Goal: Task Accomplishment & Management: Manage account settings

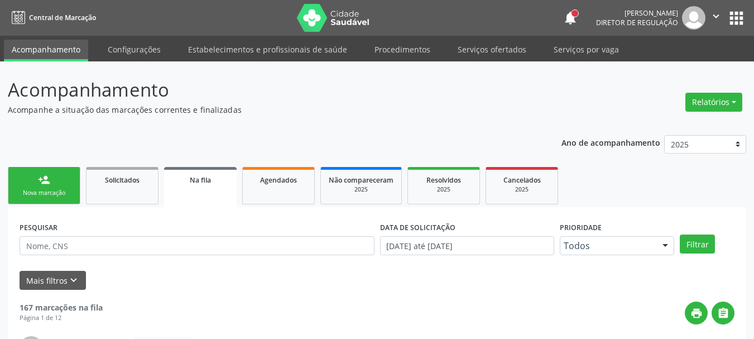
scroll to position [30, 0]
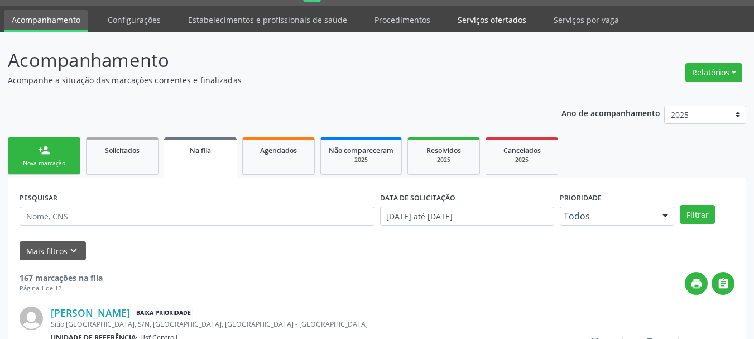
drag, startPoint x: 476, startPoint y: 22, endPoint x: 455, endPoint y: 46, distance: 32.1
click at [476, 23] on link "Serviços ofertados" at bounding box center [492, 20] width 84 height 20
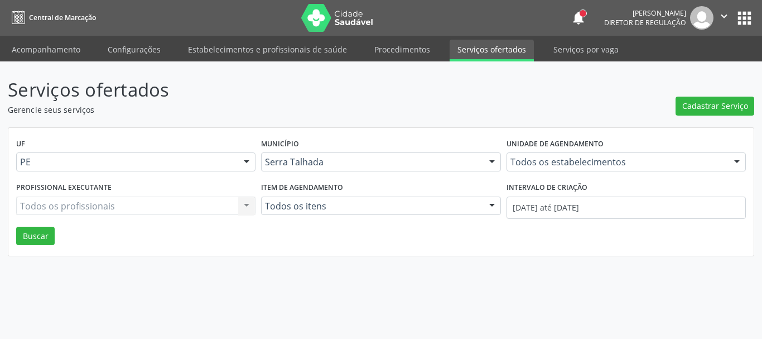
click at [483, 50] on link "Serviços ofertados" at bounding box center [492, 51] width 84 height 22
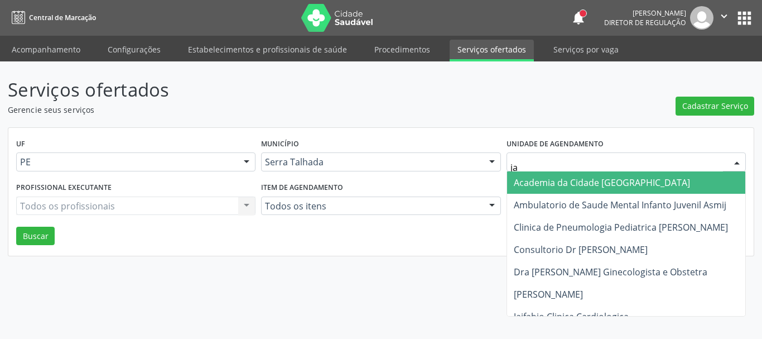
type input "jai"
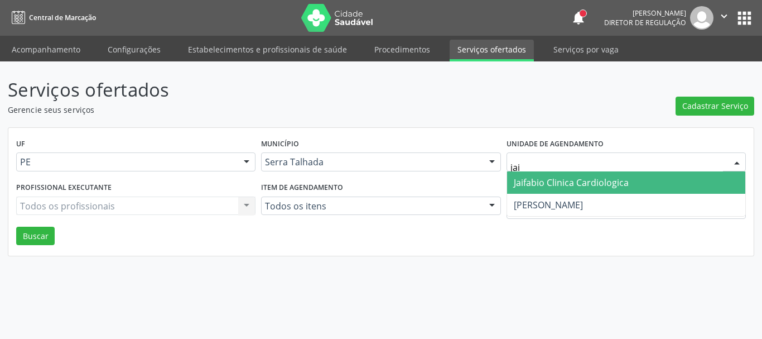
click at [640, 181] on span "Jaifabio Clinica Cardiologica" at bounding box center [626, 182] width 238 height 22
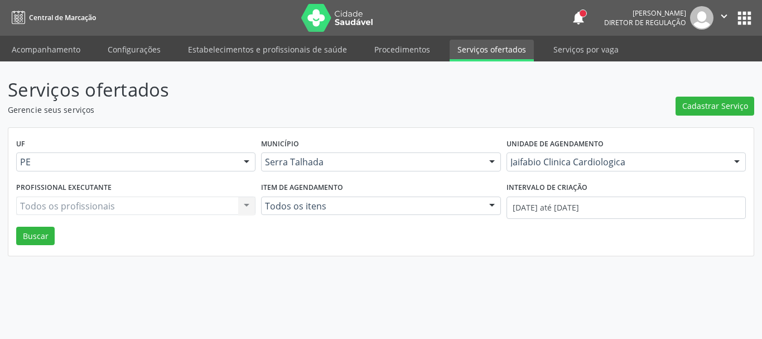
click at [620, 193] on div "Intervalo de criação" at bounding box center [626, 187] width 239 height 17
click at [618, 202] on input "[DATE] até [DATE]" at bounding box center [626, 207] width 239 height 22
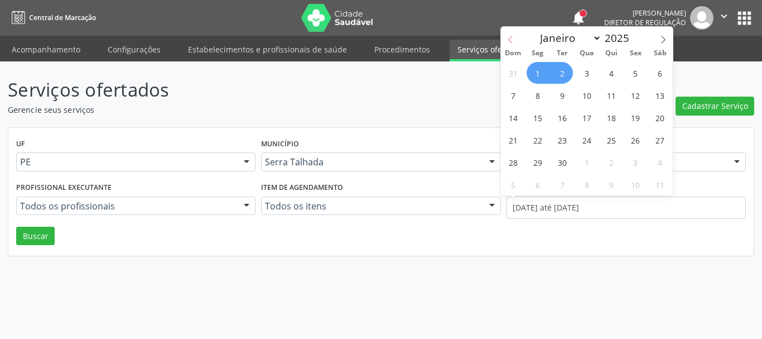
click at [510, 35] on span at bounding box center [510, 36] width 19 height 19
select select "7"
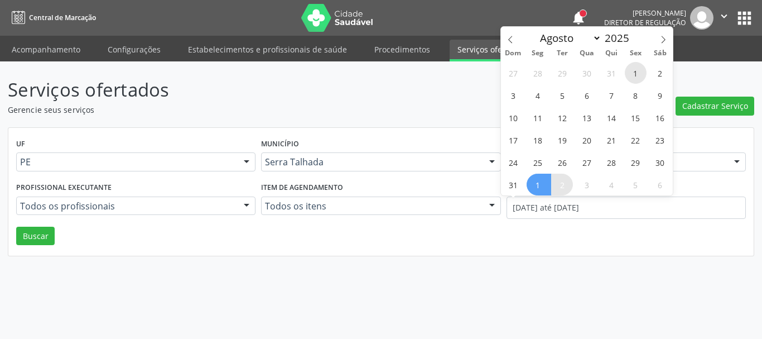
click at [639, 74] on span "1" at bounding box center [636, 73] width 22 height 22
type input "01/08/2025"
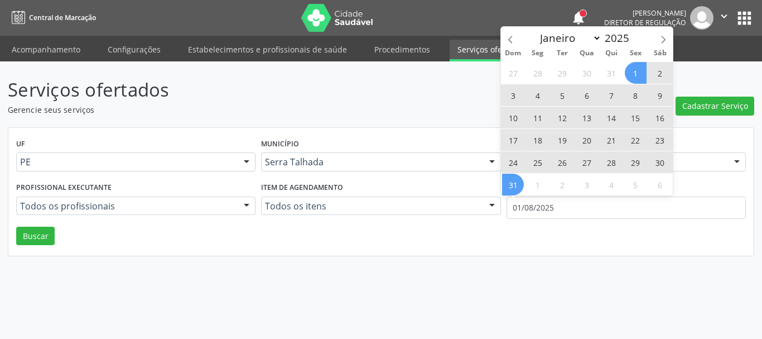
click at [509, 185] on span "31" at bounding box center [513, 184] width 22 height 22
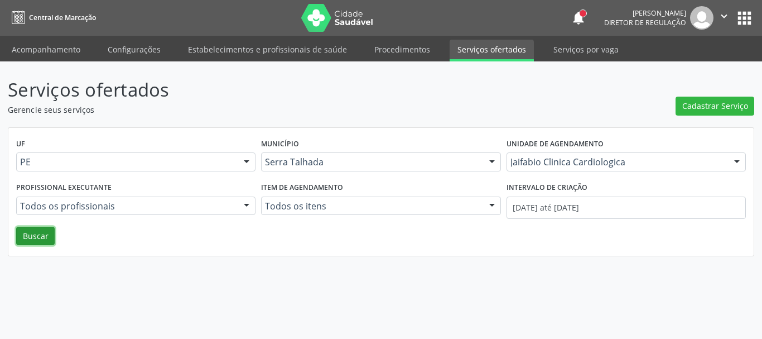
click at [29, 244] on button "Buscar" at bounding box center [35, 235] width 38 height 19
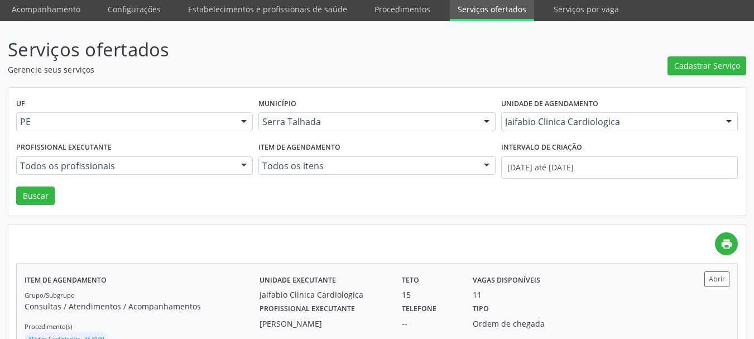
scroll to position [82, 0]
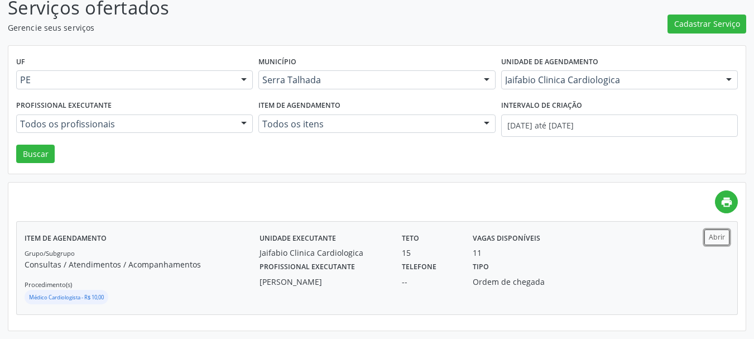
click at [716, 245] on div "Abrir" at bounding box center [700, 267] width 59 height 76
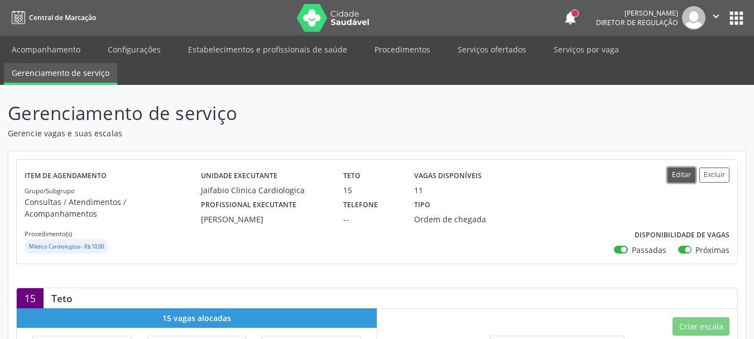
click at [687, 169] on button "Editar" at bounding box center [681, 174] width 28 height 15
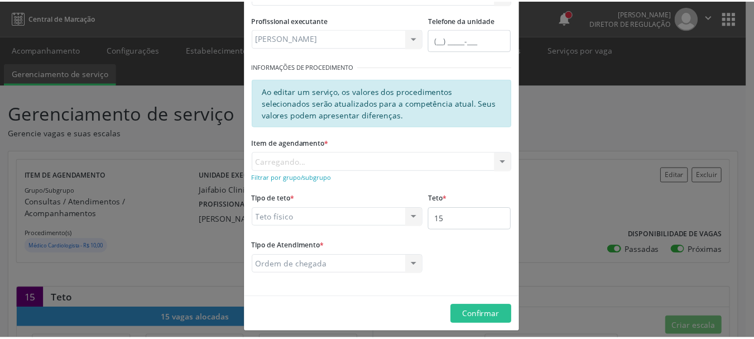
scroll to position [152, 0]
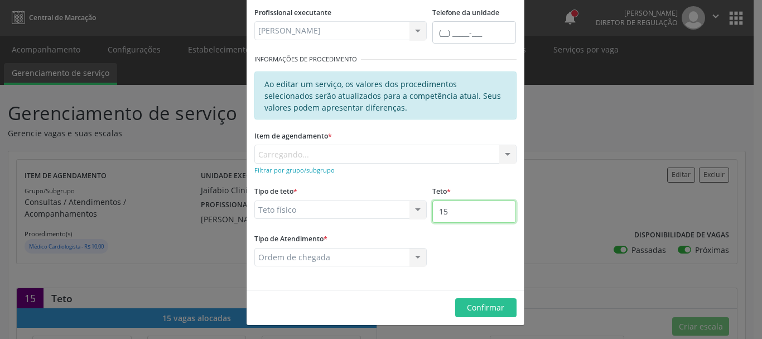
click at [460, 215] on input "15" at bounding box center [474, 211] width 84 height 22
type input "16"
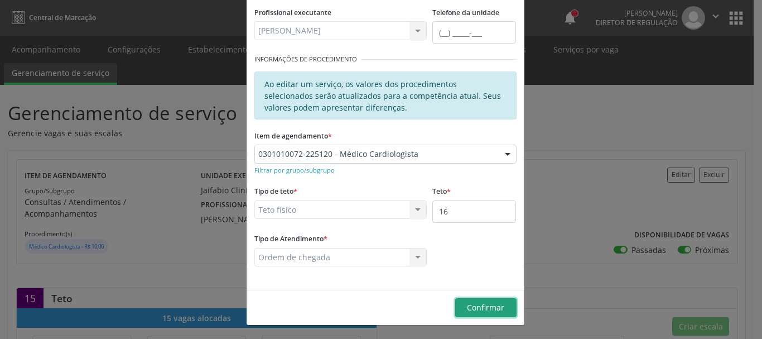
click at [480, 307] on span "Confirmar" at bounding box center [485, 307] width 37 height 11
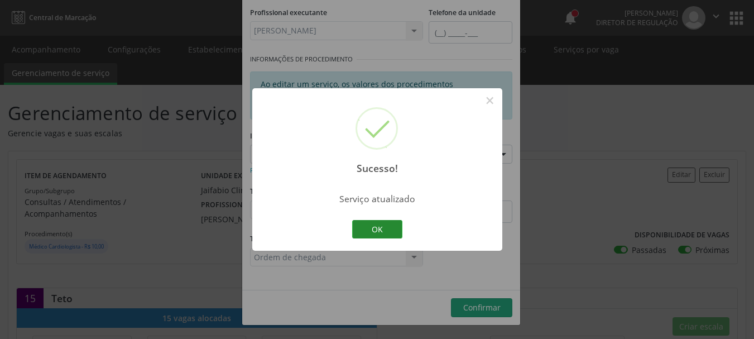
click at [387, 224] on button "OK" at bounding box center [377, 229] width 50 height 19
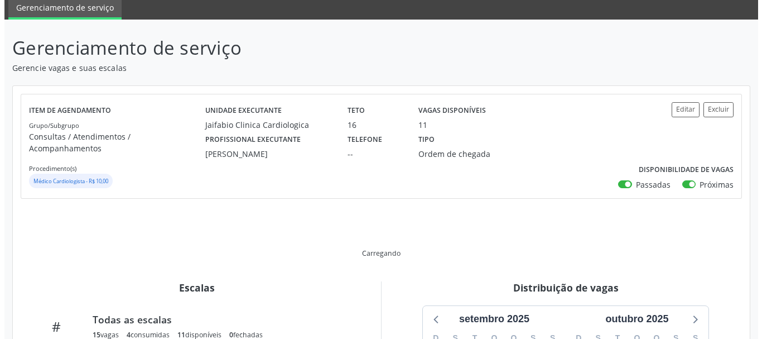
scroll to position [167, 0]
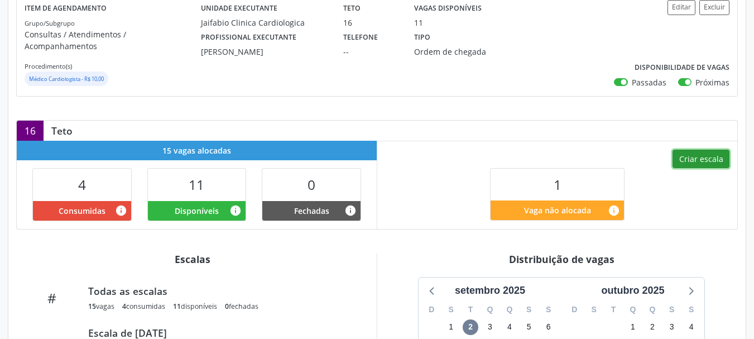
click at [699, 150] on button "Criar escala" at bounding box center [700, 159] width 57 height 19
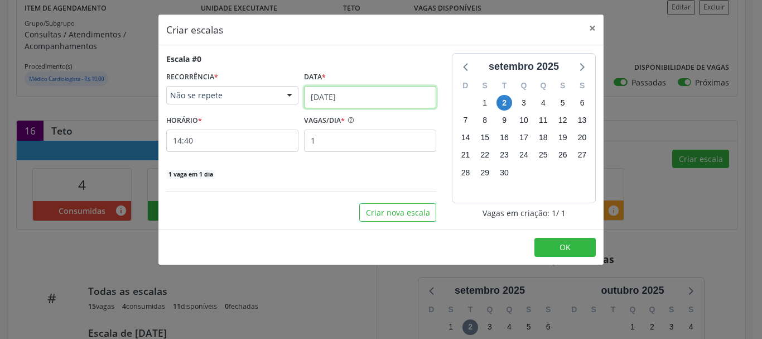
click at [356, 101] on input "02/09/2025" at bounding box center [370, 97] width 132 height 22
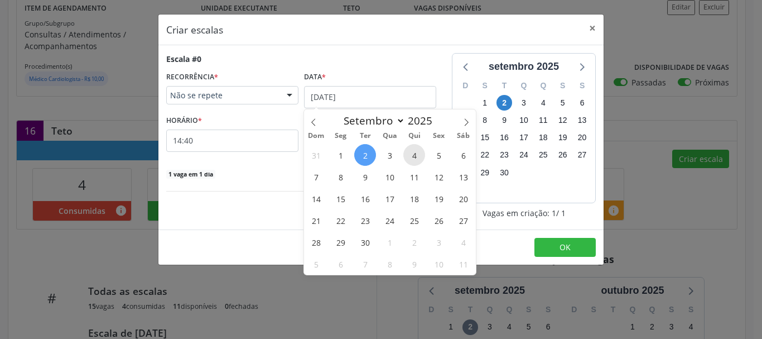
click at [416, 148] on span "4" at bounding box center [414, 155] width 22 height 22
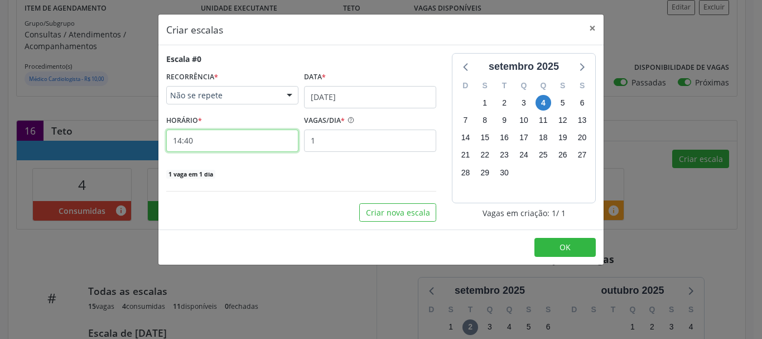
click at [215, 140] on input "14:40" at bounding box center [232, 140] width 132 height 22
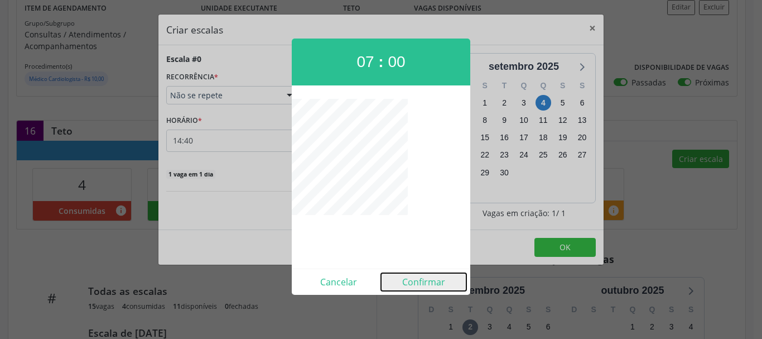
click at [434, 280] on button "Confirmar" at bounding box center [423, 282] width 85 height 18
type input "07:00"
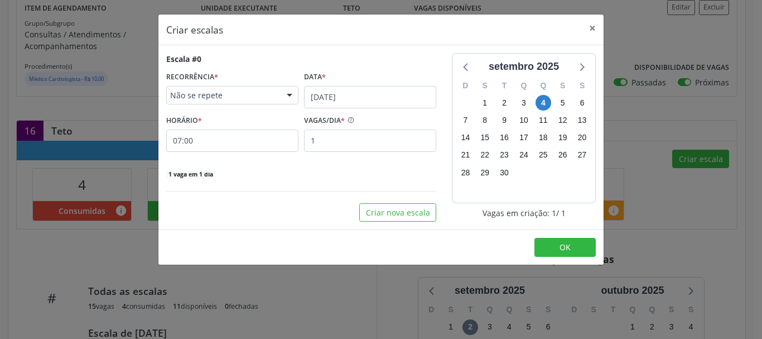
click at [553, 258] on footer "OK" at bounding box center [380, 246] width 445 height 35
click at [546, 252] on button "OK" at bounding box center [564, 247] width 61 height 19
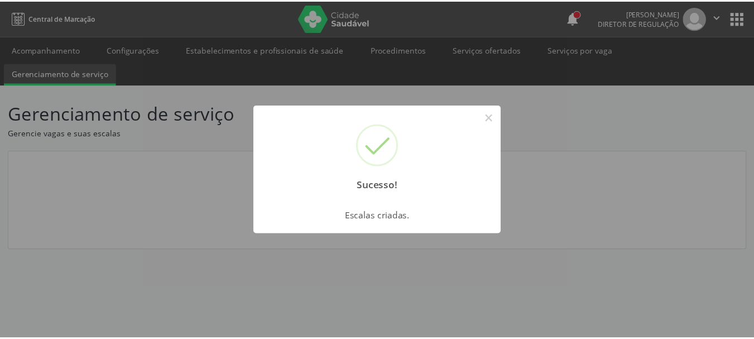
scroll to position [0, 0]
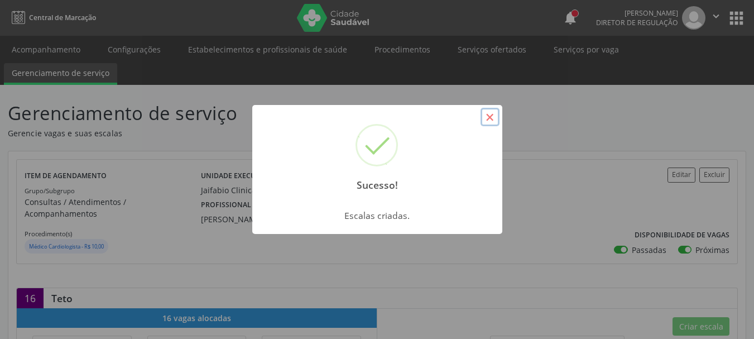
click at [494, 117] on button "×" at bounding box center [489, 117] width 19 height 19
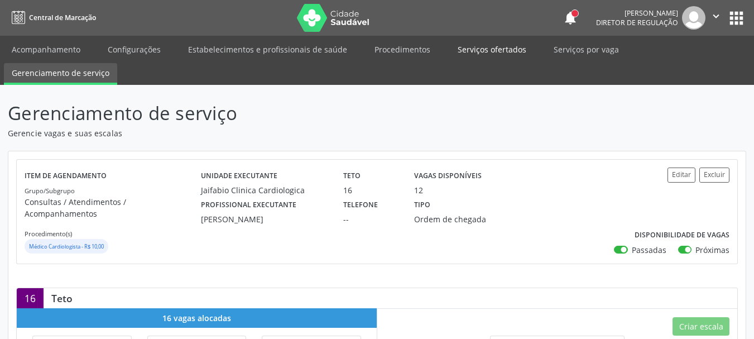
click at [486, 48] on link "Serviços ofertados" at bounding box center [492, 50] width 84 height 20
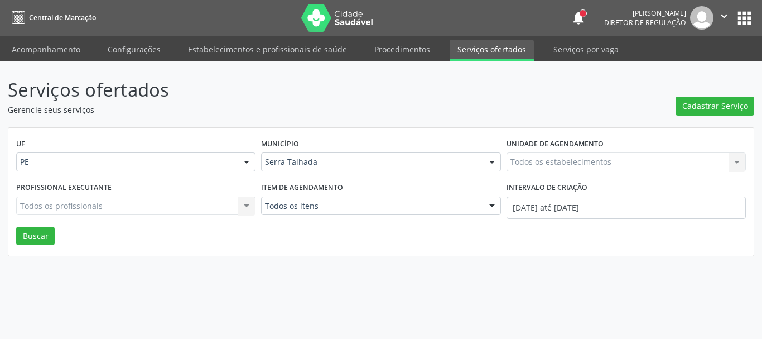
click at [557, 164] on div "Todos os estabelecimentos Todos os estabelecimentos Nenhum resultado encontrado…" at bounding box center [626, 161] width 239 height 19
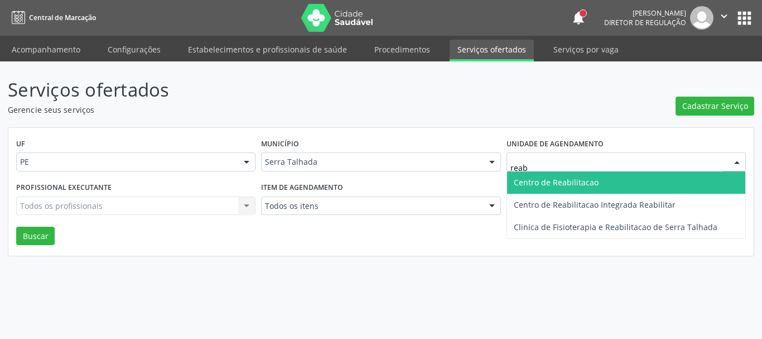
type input "reabi"
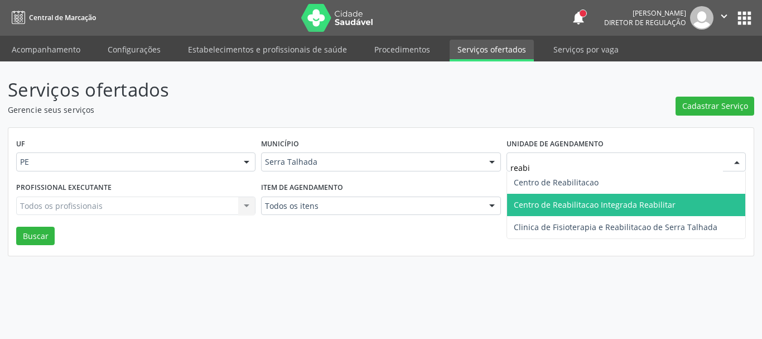
click at [636, 199] on span "Centro de Reabilitacao Integrada Reabilitar" at bounding box center [595, 204] width 162 height 11
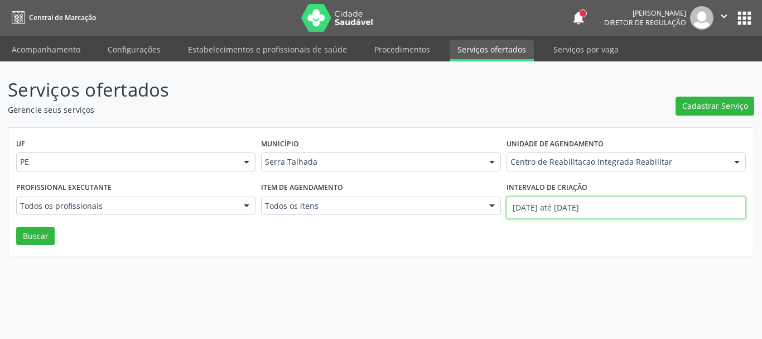
click at [571, 210] on input "[DATE] até [DATE]" at bounding box center [626, 207] width 239 height 22
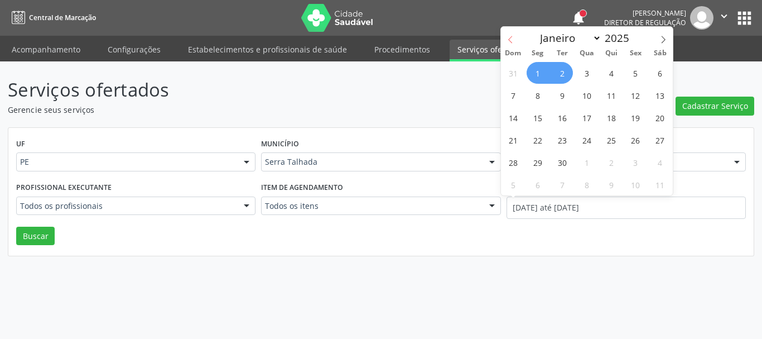
click at [509, 36] on icon at bounding box center [511, 40] width 8 height 8
select select "7"
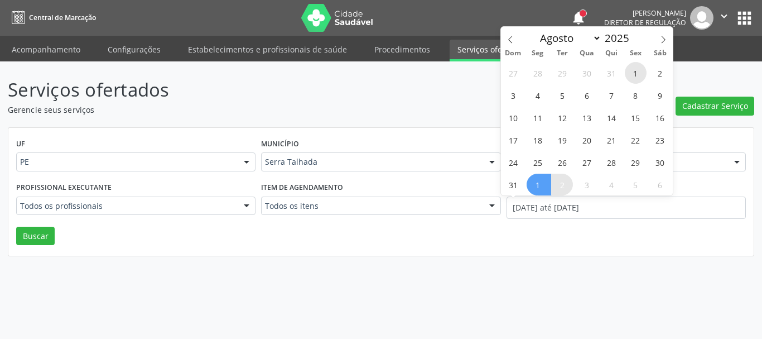
click at [629, 74] on span "1" at bounding box center [636, 73] width 22 height 22
type input "01/08/2025"
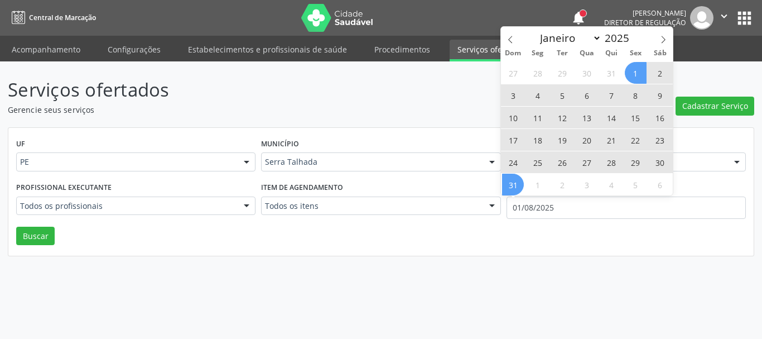
click at [516, 181] on span "31" at bounding box center [513, 184] width 22 height 22
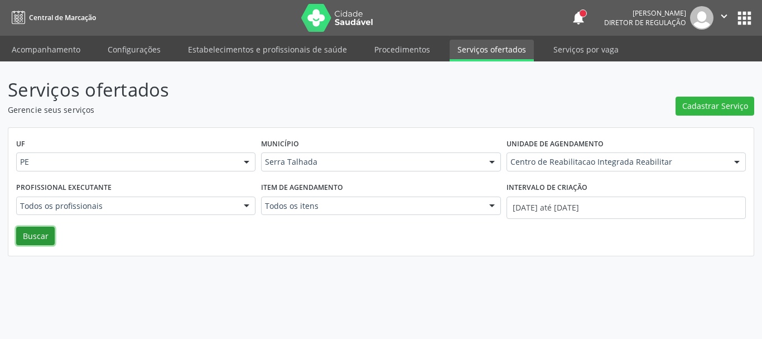
click at [22, 238] on button "Buscar" at bounding box center [35, 235] width 38 height 19
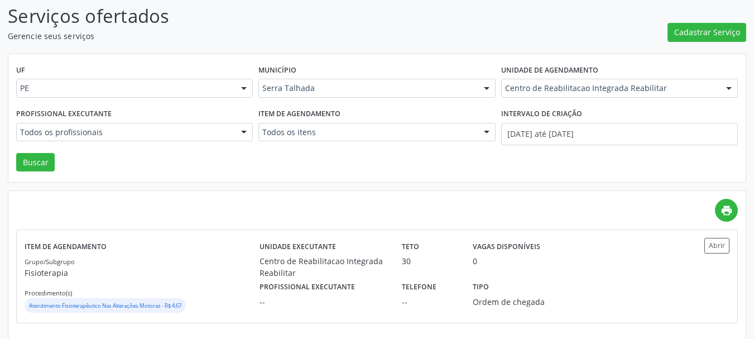
scroll to position [82, 0]
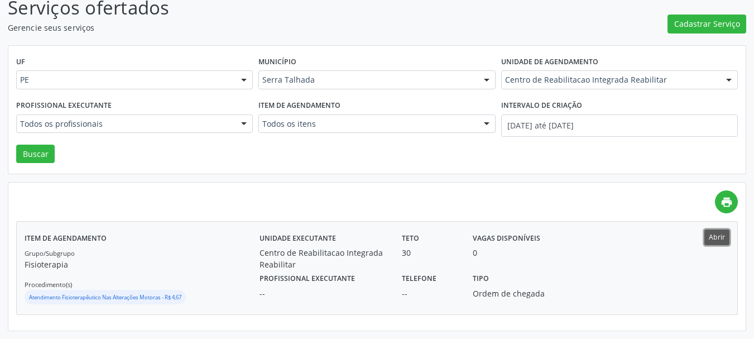
click at [711, 237] on button "Abrir" at bounding box center [716, 236] width 25 height 15
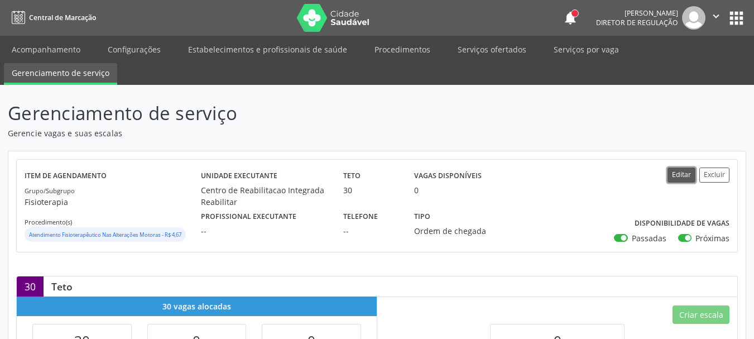
click at [678, 175] on button "Editar" at bounding box center [681, 174] width 28 height 15
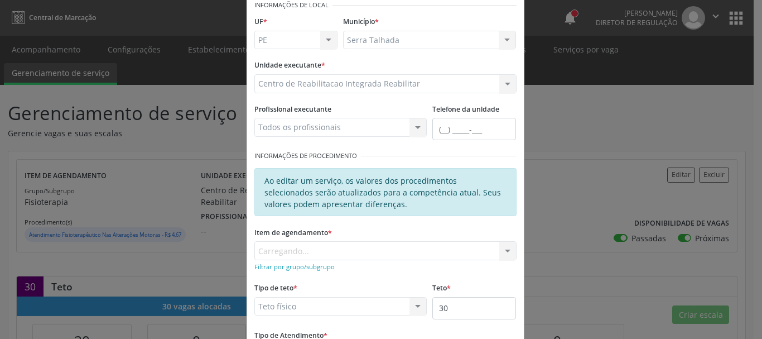
scroll to position [112, 0]
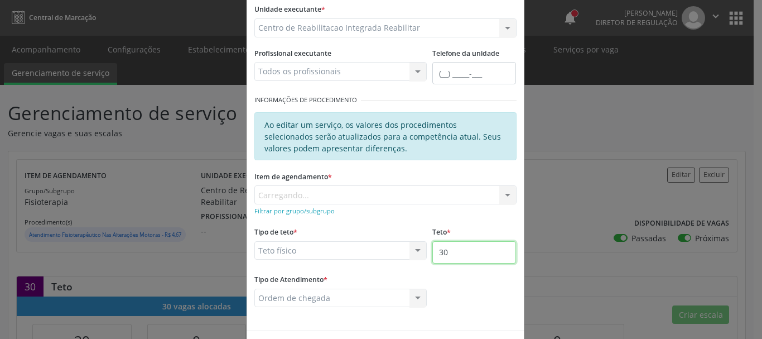
drag, startPoint x: 470, startPoint y: 256, endPoint x: 465, endPoint y: 258, distance: 5.8
click at [466, 257] on input "30" at bounding box center [474, 252] width 84 height 22
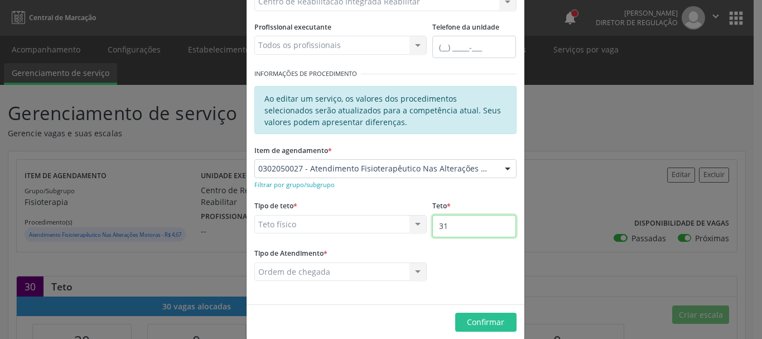
scroll to position [152, 0]
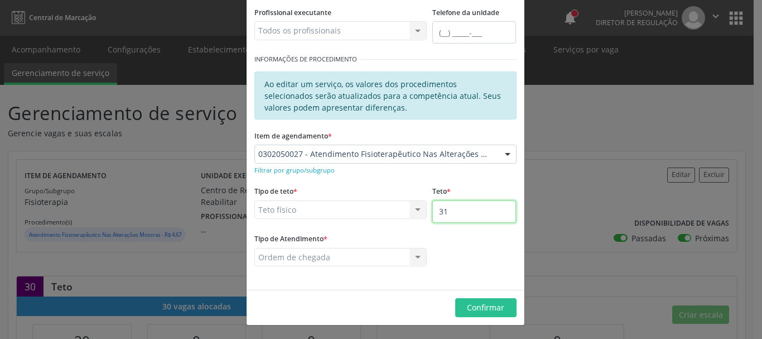
type input "31"
click at [569, 243] on div "Editar Serviço × Informações de Local UF * PE PE Nenhum resultado encontrado pa…" at bounding box center [381, 169] width 762 height 339
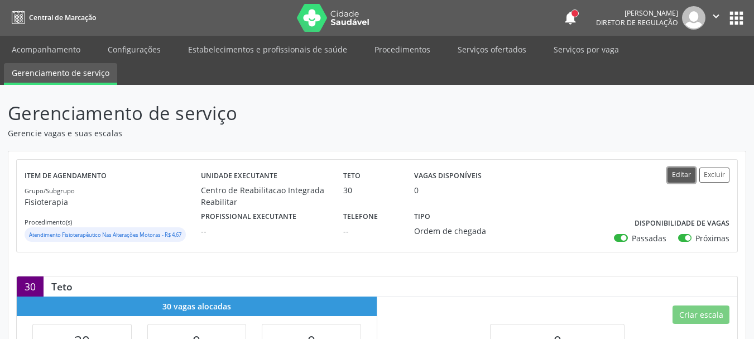
click at [691, 179] on button "Editar" at bounding box center [681, 174] width 28 height 15
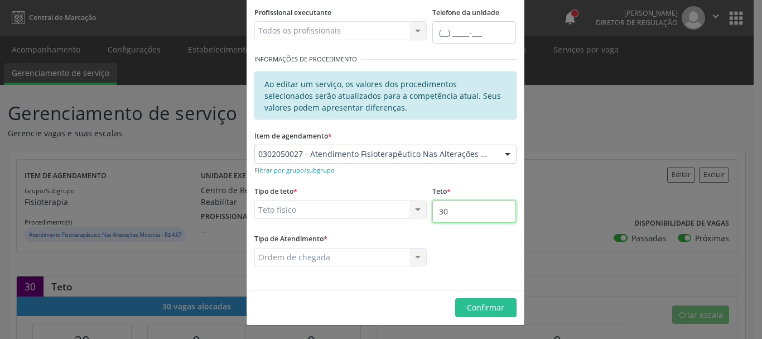
click at [460, 220] on input "30" at bounding box center [474, 211] width 84 height 22
type input "31"
click at [481, 310] on span "Confirmar" at bounding box center [485, 307] width 37 height 11
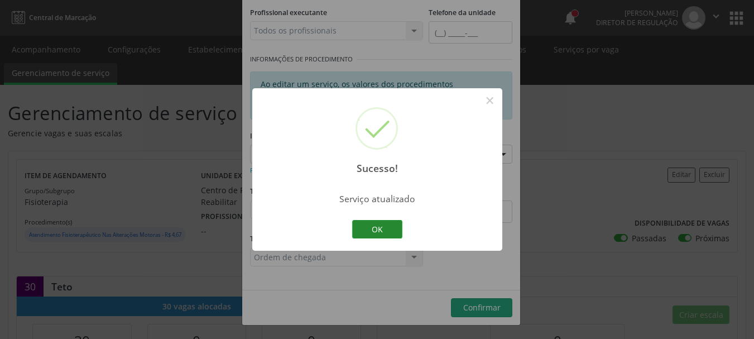
click at [382, 231] on button "OK" at bounding box center [377, 229] width 50 height 19
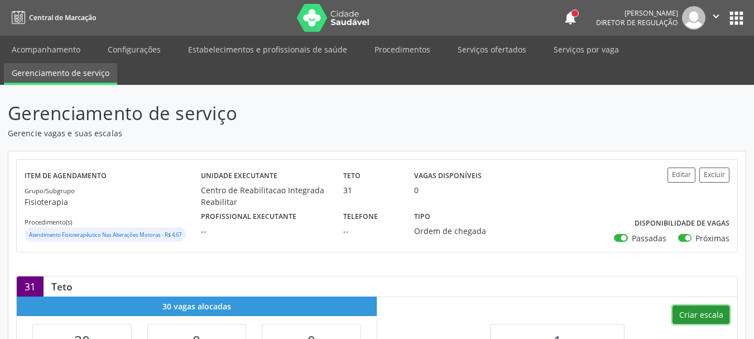
click at [699, 317] on button "Criar escala" at bounding box center [700, 314] width 57 height 19
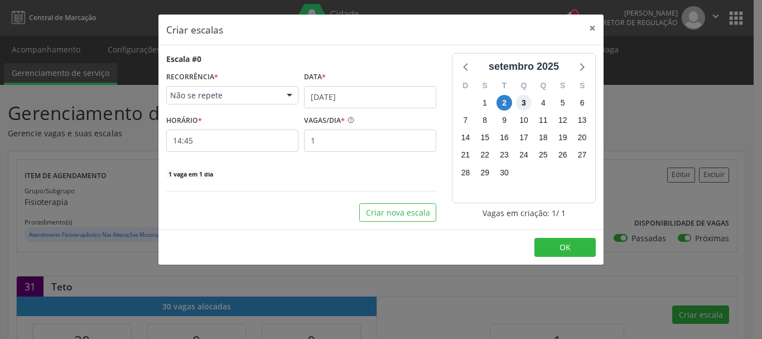
click at [525, 100] on span "3" at bounding box center [524, 103] width 16 height 16
click at [358, 102] on input "02/09/2025" at bounding box center [370, 97] width 132 height 22
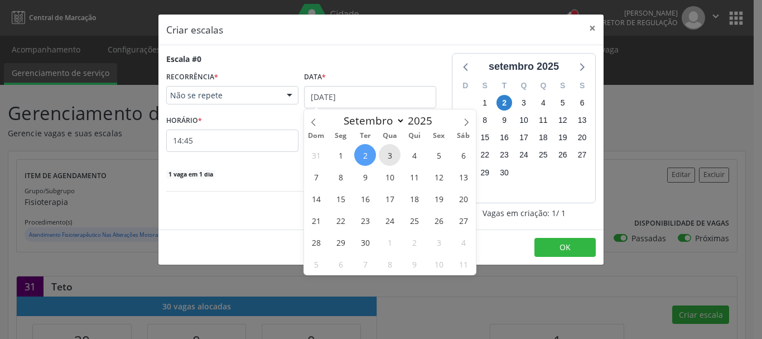
click at [396, 150] on span "3" at bounding box center [390, 155] width 22 height 22
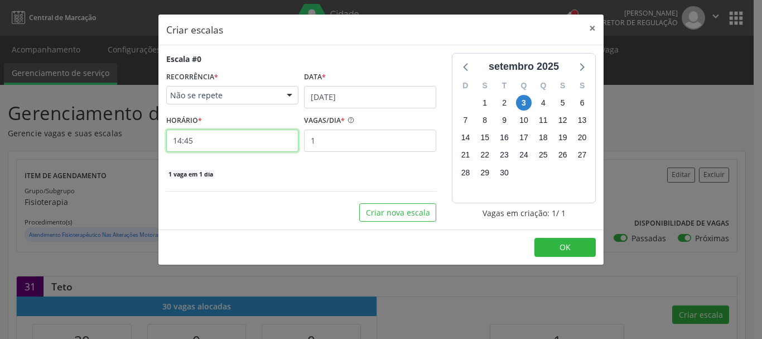
click at [237, 136] on input "14:45" at bounding box center [232, 140] width 132 height 22
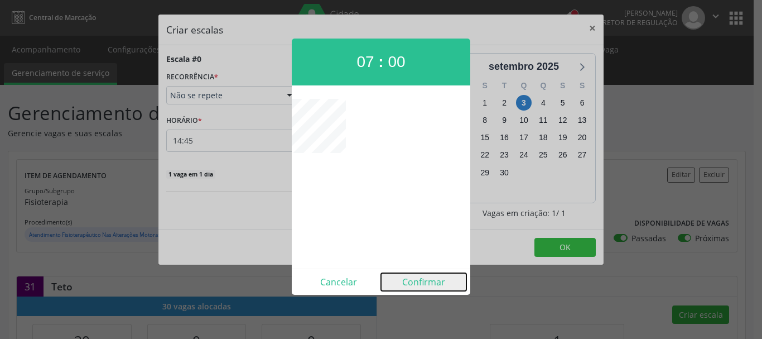
click at [435, 285] on button "Confirmar" at bounding box center [423, 282] width 85 height 18
type input "07:00"
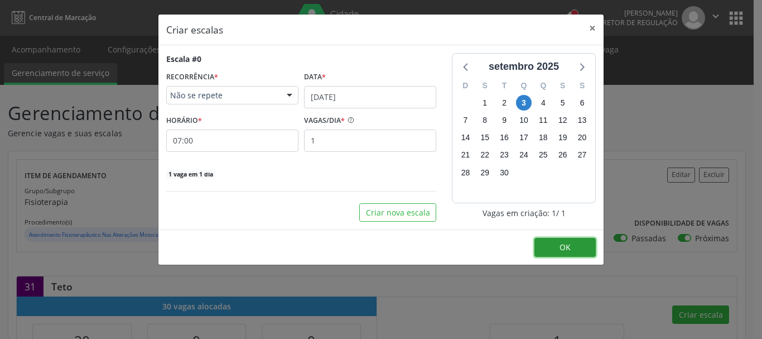
click at [557, 251] on button "OK" at bounding box center [564, 247] width 61 height 19
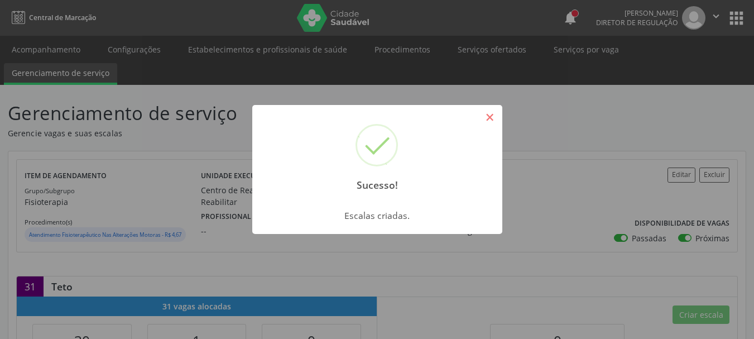
click at [485, 120] on button "×" at bounding box center [489, 117] width 19 height 19
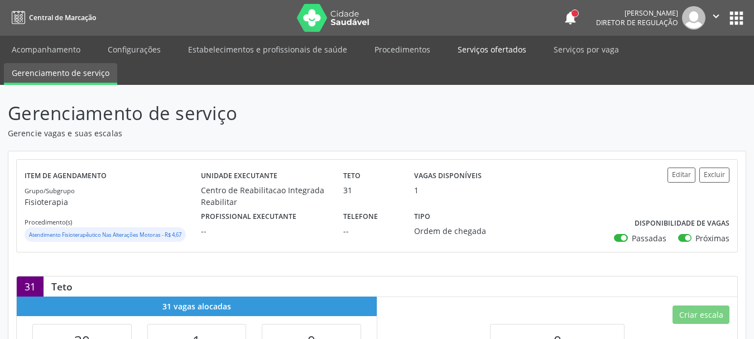
click at [476, 42] on link "Serviços ofertados" at bounding box center [492, 50] width 84 height 20
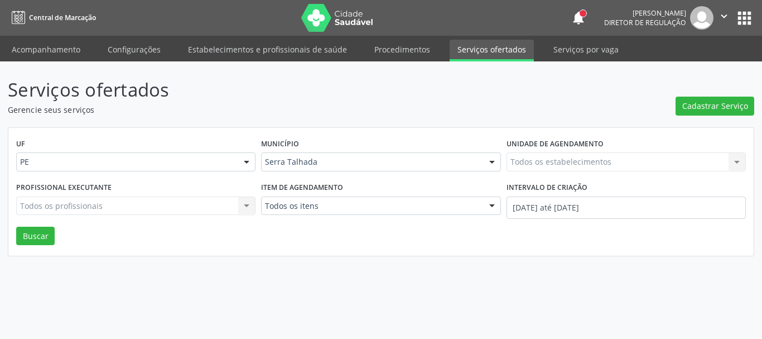
click at [557, 165] on div "Todos os estabelecimentos Todos os estabelecimentos Nenhum resultado encontrado…" at bounding box center [626, 161] width 239 height 19
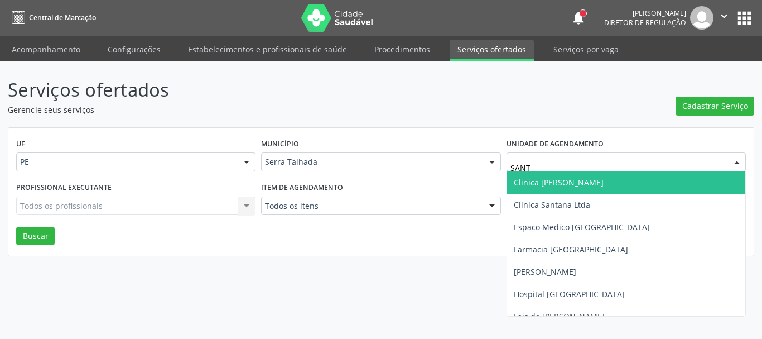
type input "SANTA"
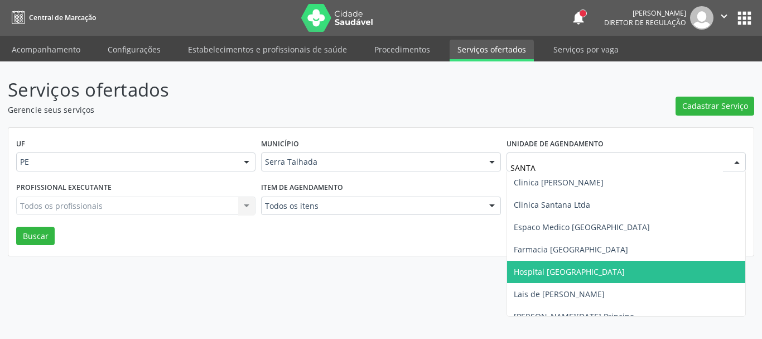
drag, startPoint x: 584, startPoint y: 279, endPoint x: 578, endPoint y: 285, distance: 8.7
click at [584, 281] on span "Hospital [GEOGRAPHIC_DATA]" at bounding box center [626, 272] width 238 height 22
click at [580, 285] on ul "Clinica Santana Clinica Santana Ltda Espaco Medico Santa Luzia Farmacia Santa C…" at bounding box center [626, 260] width 238 height 179
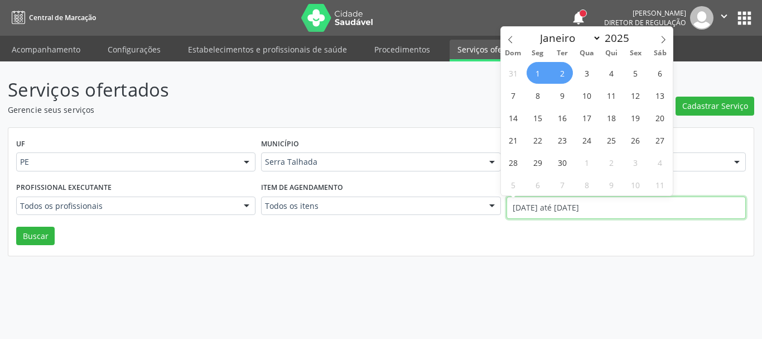
click at [554, 199] on input "01/09/2025 até 02/09/2025" at bounding box center [626, 207] width 239 height 22
click at [518, 35] on span at bounding box center [510, 36] width 19 height 19
select select "7"
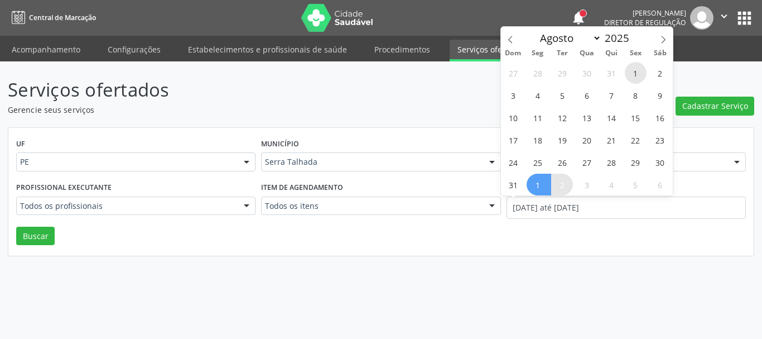
click at [628, 70] on span "1" at bounding box center [636, 73] width 22 height 22
type input "01/08/2025"
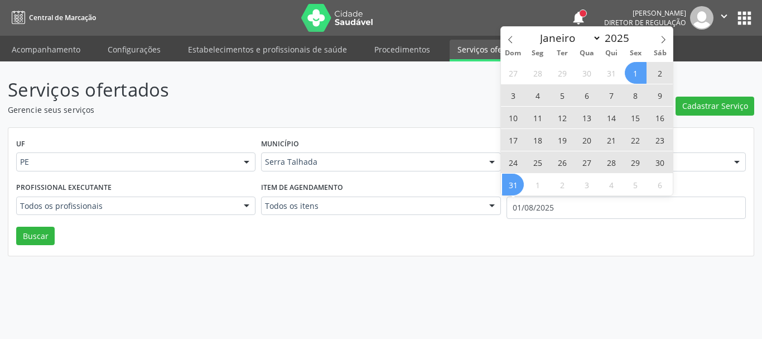
click at [519, 185] on span "31" at bounding box center [513, 184] width 22 height 22
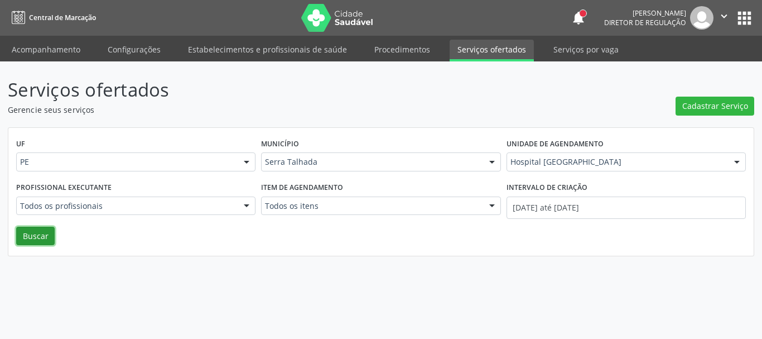
click at [39, 237] on button "Buscar" at bounding box center [35, 235] width 38 height 19
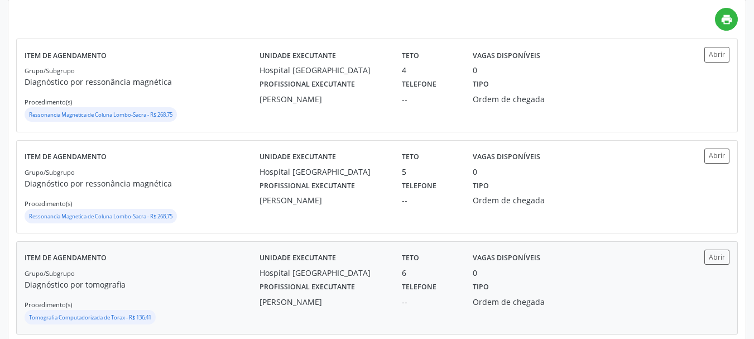
scroll to position [335, 0]
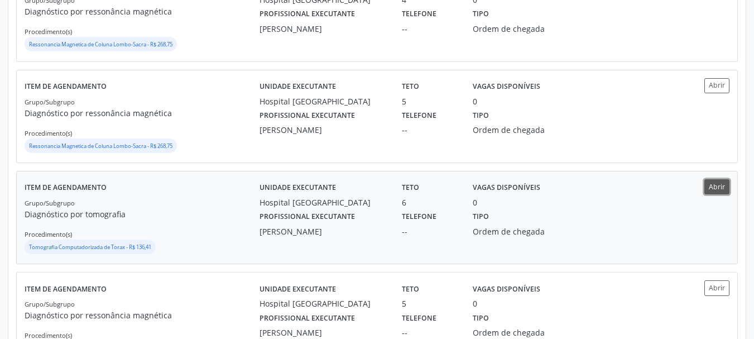
click at [710, 192] on button "Abrir" at bounding box center [716, 186] width 25 height 15
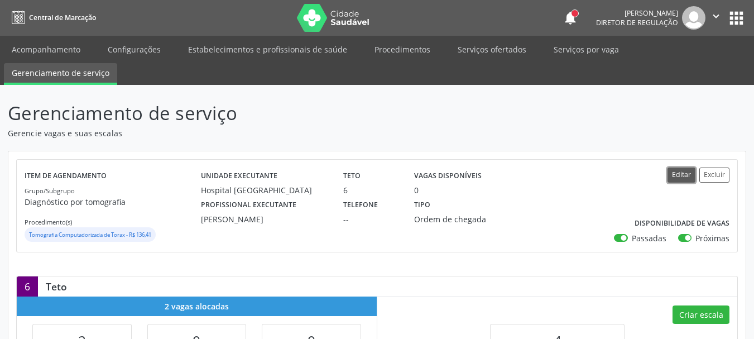
click at [674, 179] on button "Editar" at bounding box center [681, 174] width 28 height 15
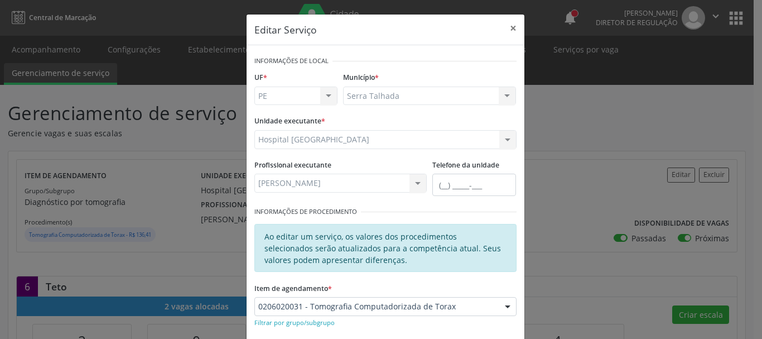
scroll to position [112, 0]
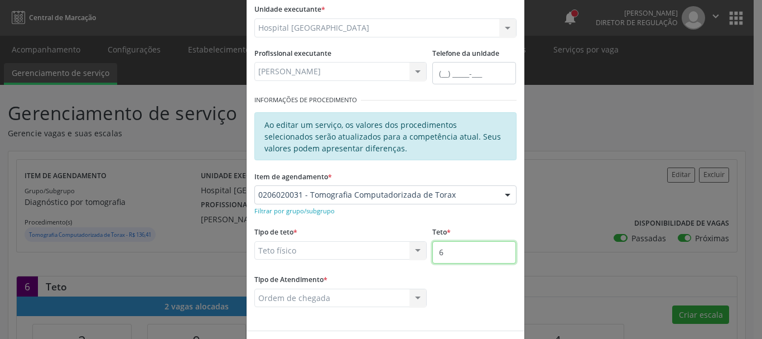
click at [467, 258] on input "6" at bounding box center [474, 252] width 84 height 22
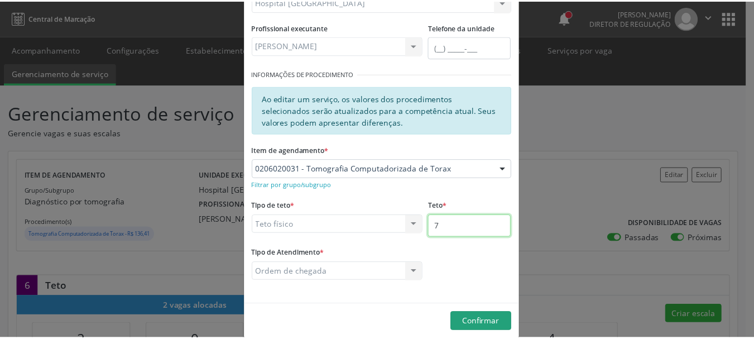
scroll to position [152, 0]
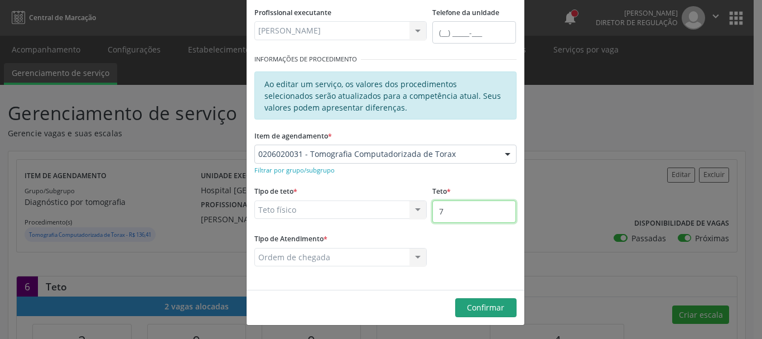
type input "7"
click at [476, 309] on span "Confirmar" at bounding box center [485, 307] width 37 height 11
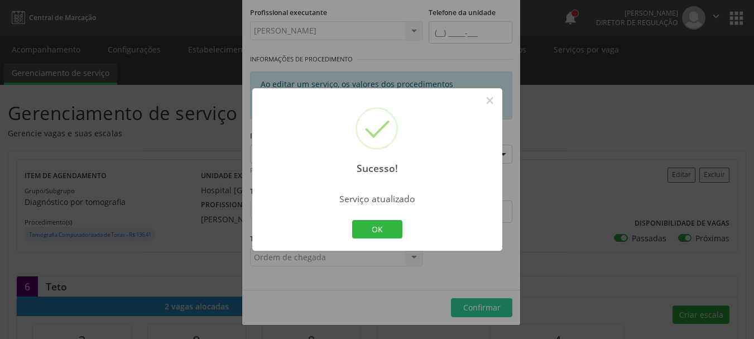
click at [389, 228] on button "OK" at bounding box center [377, 229] width 50 height 19
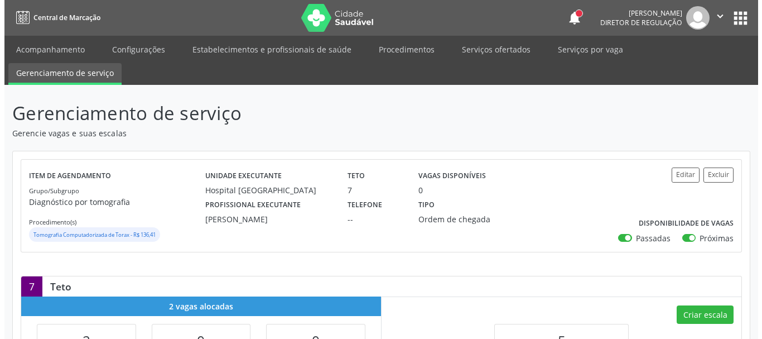
scroll to position [112, 0]
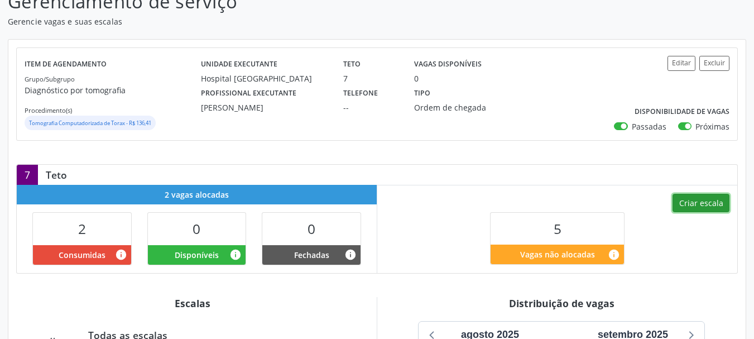
click at [707, 209] on button "Criar escala" at bounding box center [700, 203] width 57 height 19
select select "8"
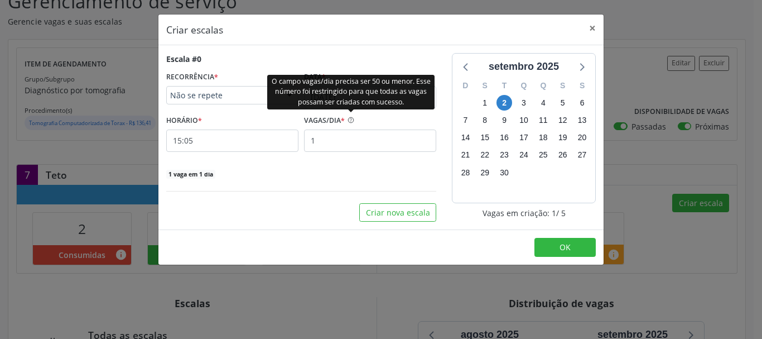
click at [344, 99] on div "O campo vagas/dia precisa ser 50 ou menor. Esse número foi restringido para que…" at bounding box center [350, 91] width 167 height 35
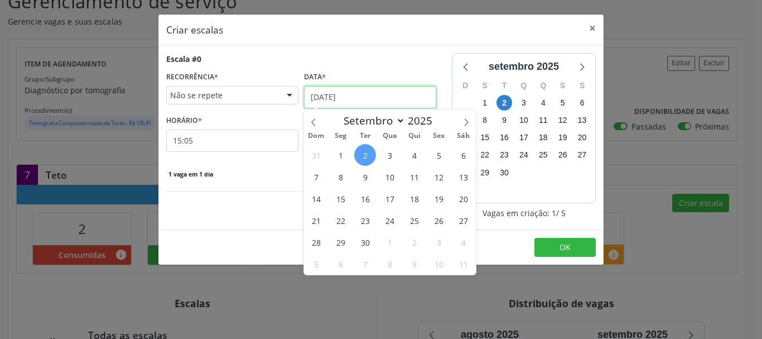
click at [330, 93] on input "02/09/2025" at bounding box center [370, 97] width 132 height 22
click at [385, 155] on span "3" at bounding box center [390, 155] width 22 height 22
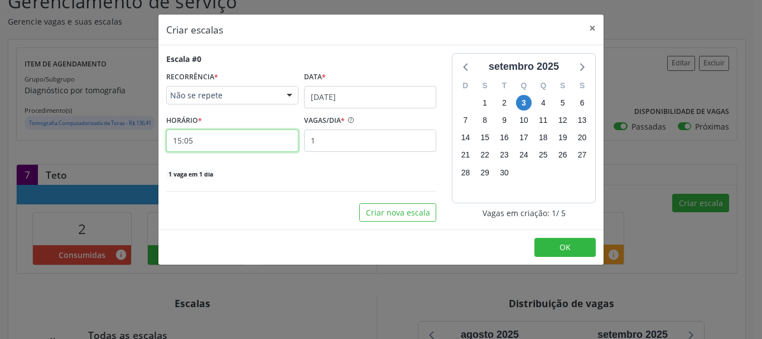
click at [240, 145] on input "15:05" at bounding box center [232, 140] width 132 height 22
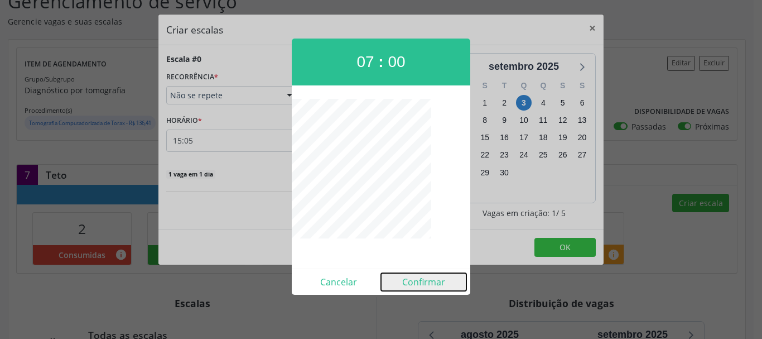
click at [416, 281] on button "Confirmar" at bounding box center [423, 282] width 85 height 18
type input "07:00"
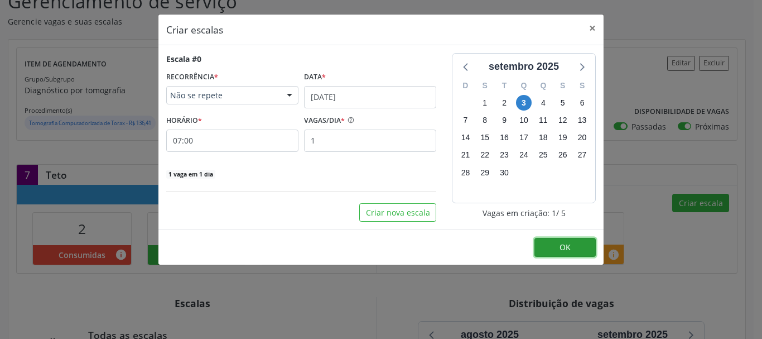
drag, startPoint x: 567, startPoint y: 247, endPoint x: 477, endPoint y: 239, distance: 90.2
click at [567, 247] on span "OK" at bounding box center [565, 247] width 11 height 11
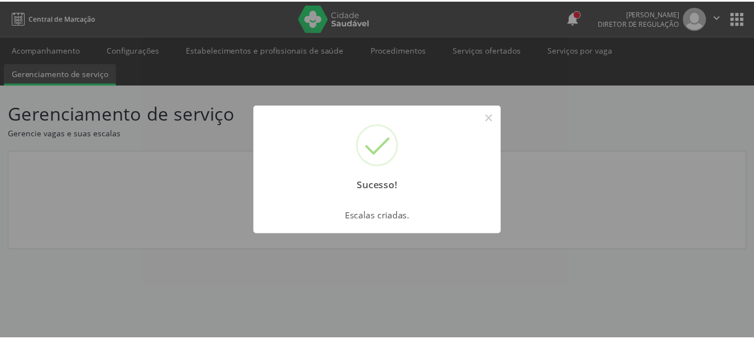
scroll to position [0, 0]
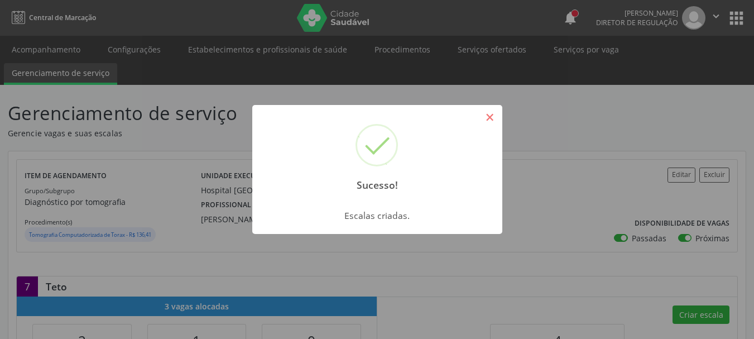
click at [484, 116] on button "×" at bounding box center [489, 117] width 19 height 19
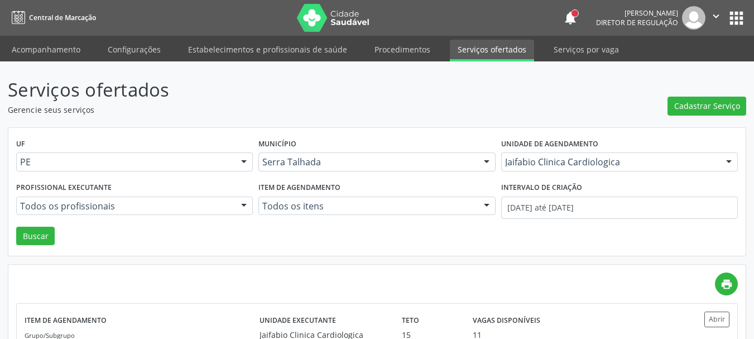
click at [742, 8] on button "apps" at bounding box center [736, 18] width 20 height 20
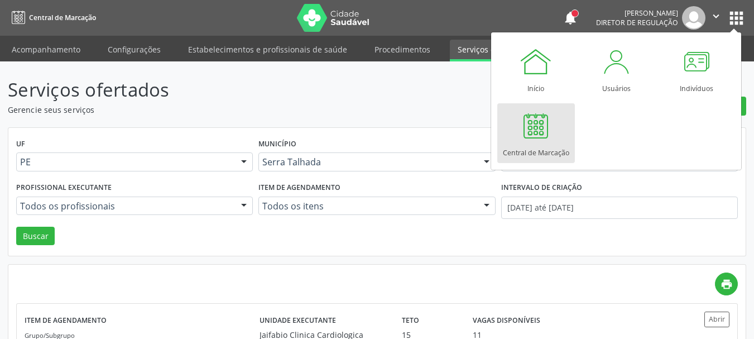
click at [531, 134] on div at bounding box center [535, 125] width 33 height 33
